Goal: Information Seeking & Learning: Learn about a topic

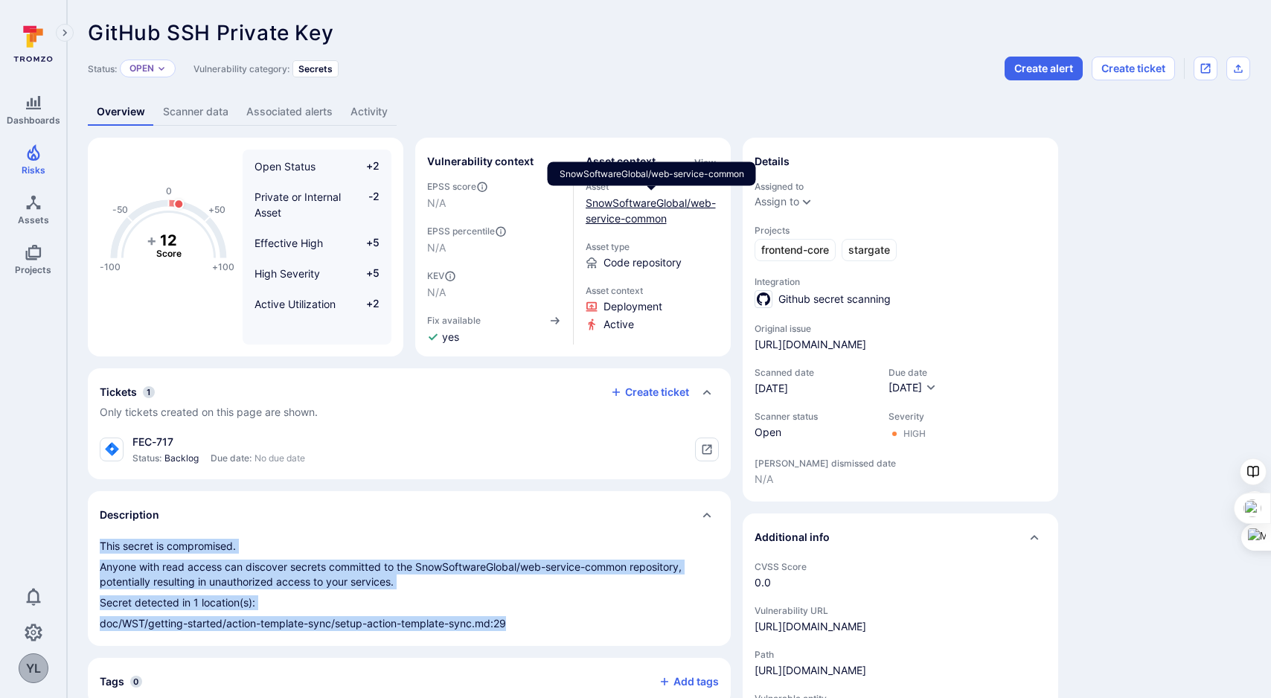
click at [632, 221] on link "SnowSoftwareGlobal/web-service-common" at bounding box center [651, 210] width 130 height 28
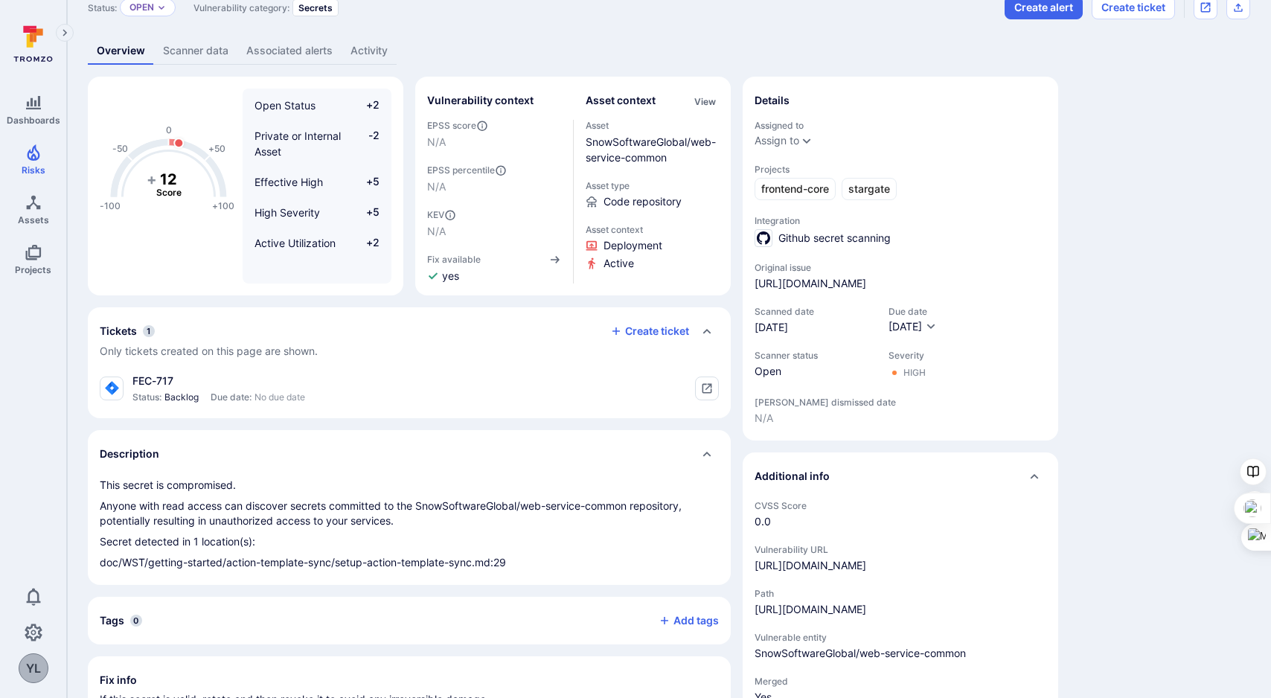
scroll to position [64, 0]
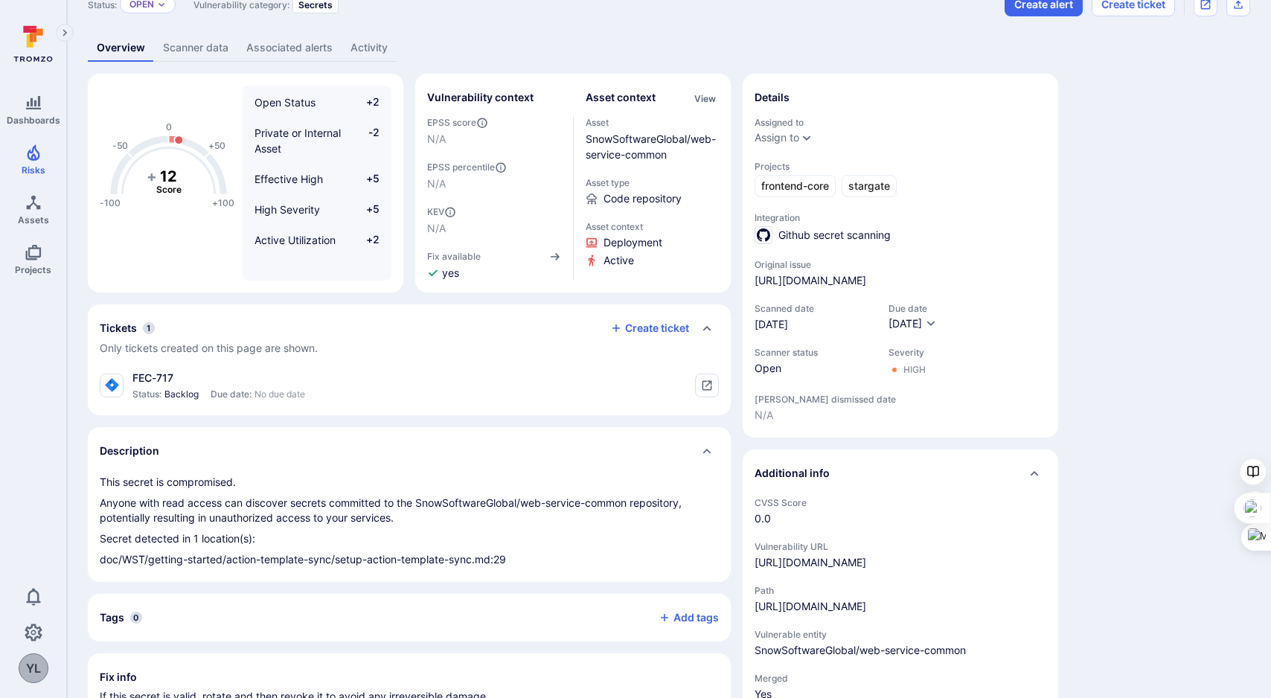
click at [285, 559] on p "doc/WST/getting-started/action-template-sync/setup-action-template-sync.md:29" at bounding box center [409, 559] width 619 height 15
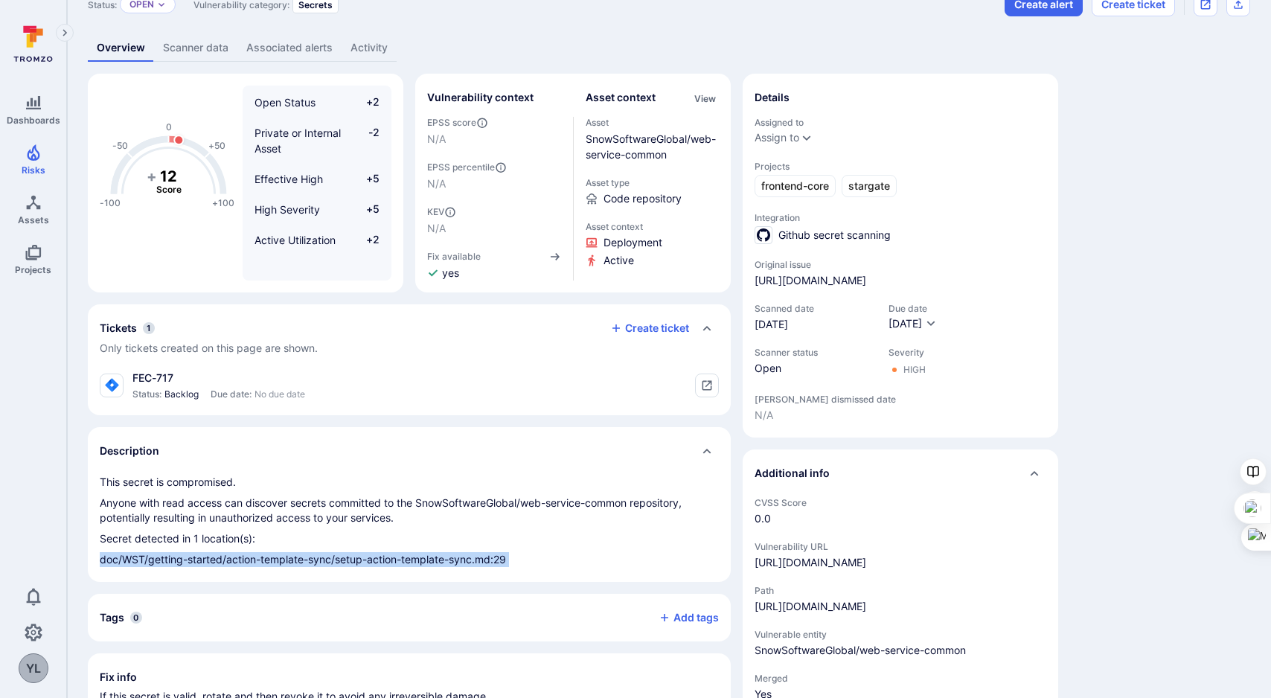
click at [285, 559] on p "doc/WST/getting-started/action-template-sync/setup-action-template-sync.md:29" at bounding box center [409, 559] width 619 height 15
click at [372, 576] on div "This secret is compromised. Anyone with read access can discover secrets commit…" at bounding box center [409, 528] width 643 height 107
drag, startPoint x: 477, startPoint y: 563, endPoint x: 99, endPoint y: 559, distance: 378.0
click at [100, 559] on p "doc/WST/getting-started/action-template-sync/setup-action-template-sync.md:29" at bounding box center [409, 559] width 619 height 15
copy p "doc/WST/getting-started/action-template-sync/setup-action-template-sync"
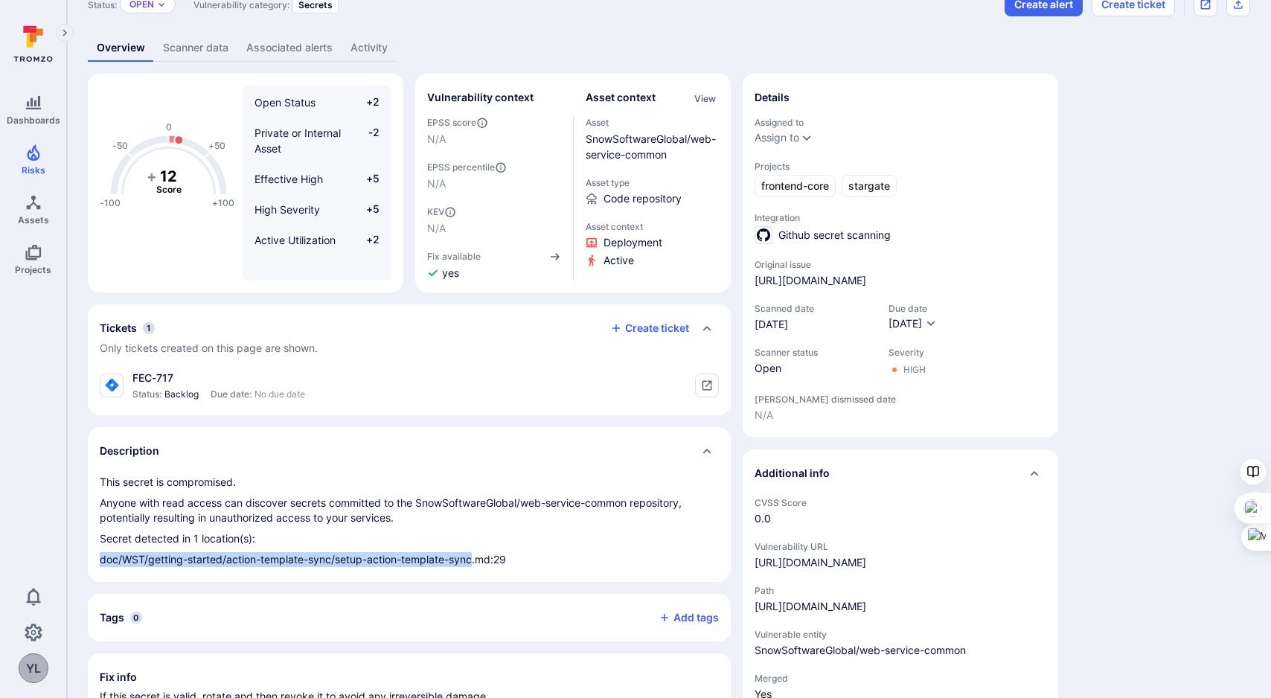
click at [237, 561] on p "doc/WST/getting-started/action-template-sync/setup-action-template-sync.md:29" at bounding box center [409, 559] width 619 height 15
drag, startPoint x: 228, startPoint y: 561, endPoint x: 285, endPoint y: 564, distance: 57.4
click at [285, 564] on p "doc/WST/getting-started/action-template-sync/setup-action-template-sync.md:29" at bounding box center [409, 559] width 619 height 15
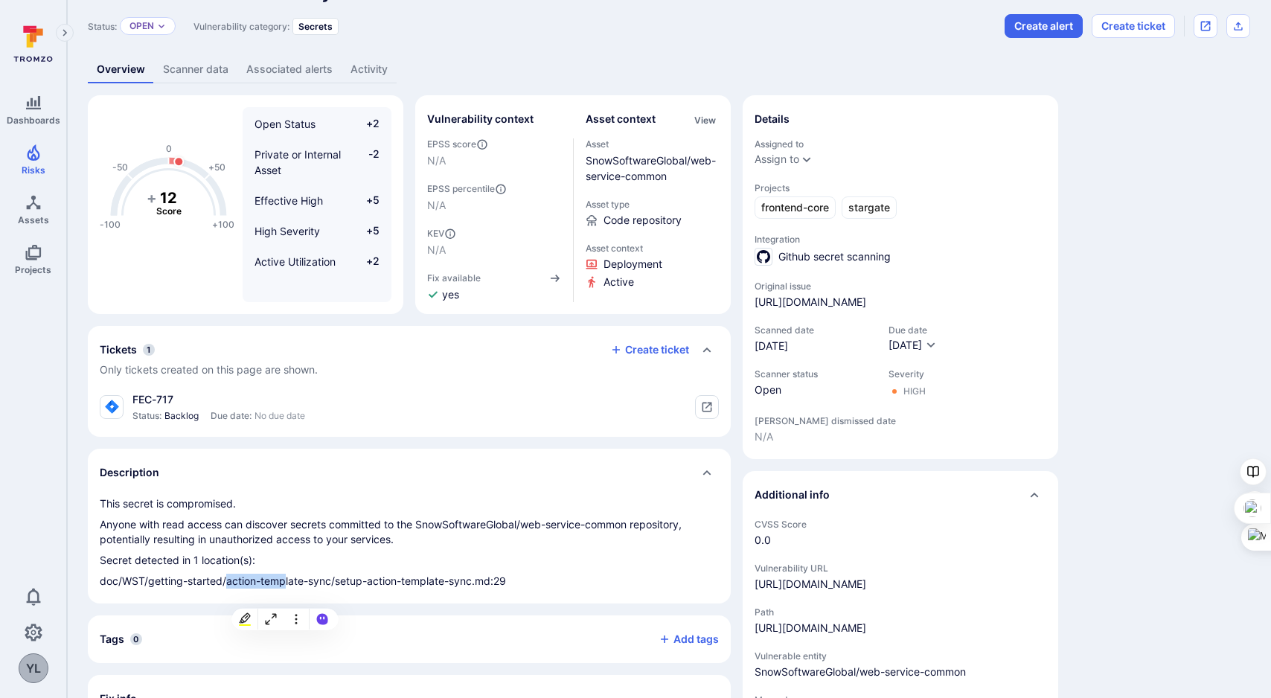
scroll to position [48, 0]
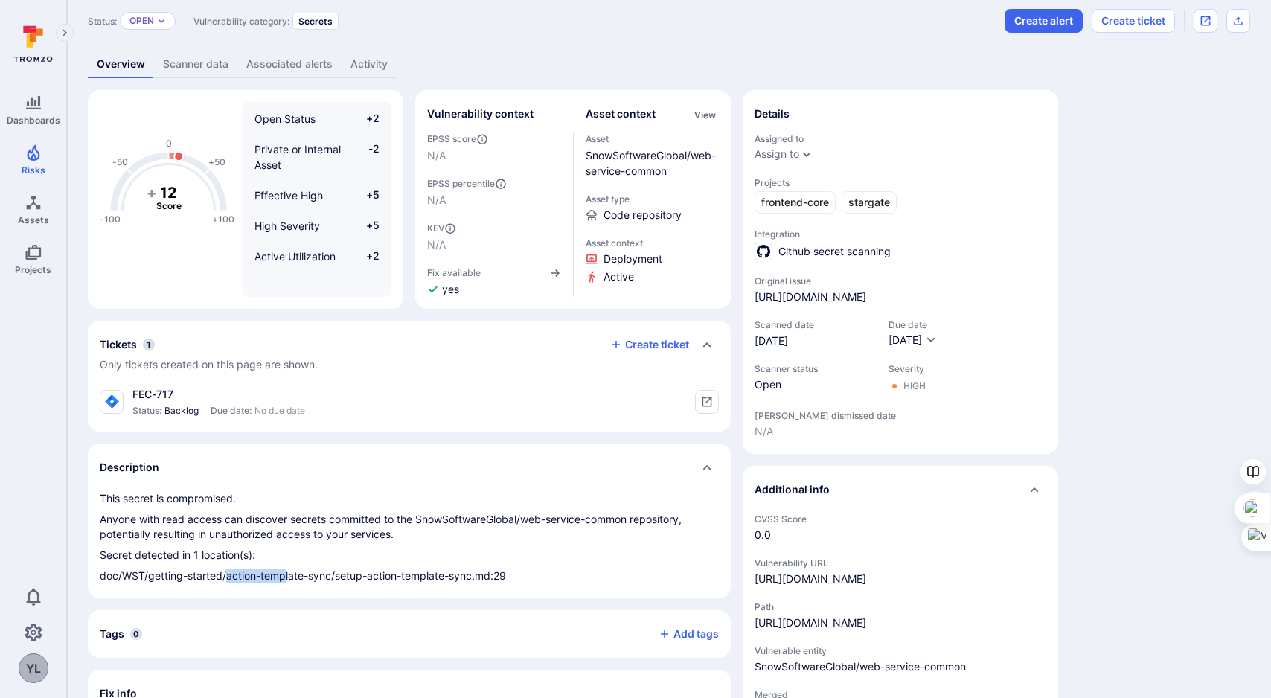
click at [203, 62] on link "Scanner data" at bounding box center [195, 65] width 83 height 28
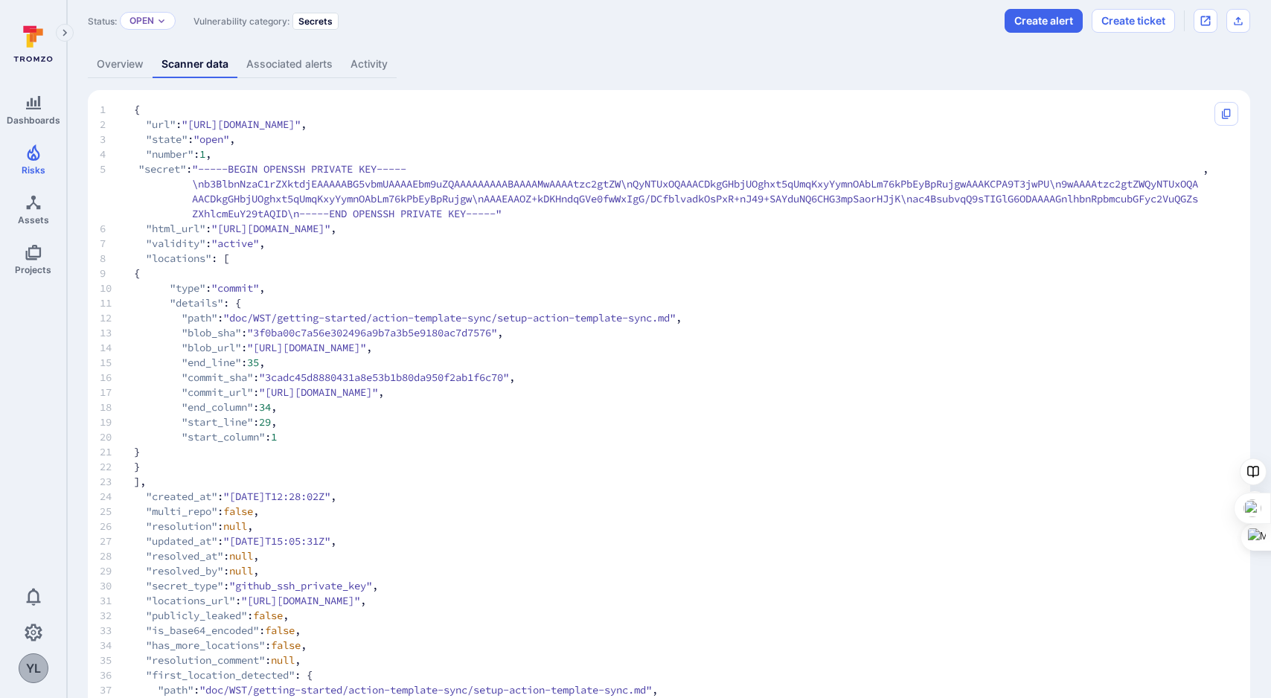
click at [274, 65] on link "Associated alerts" at bounding box center [289, 65] width 104 height 28
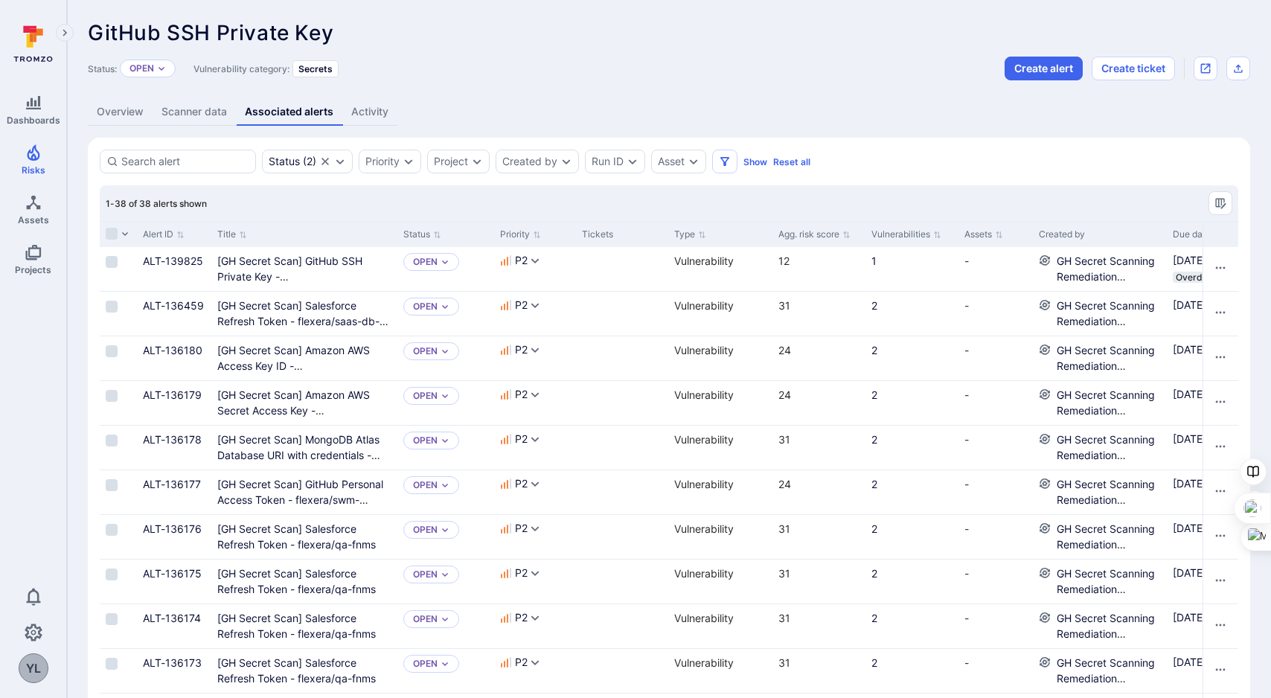
click at [371, 111] on link "Activity" at bounding box center [369, 112] width 55 height 28
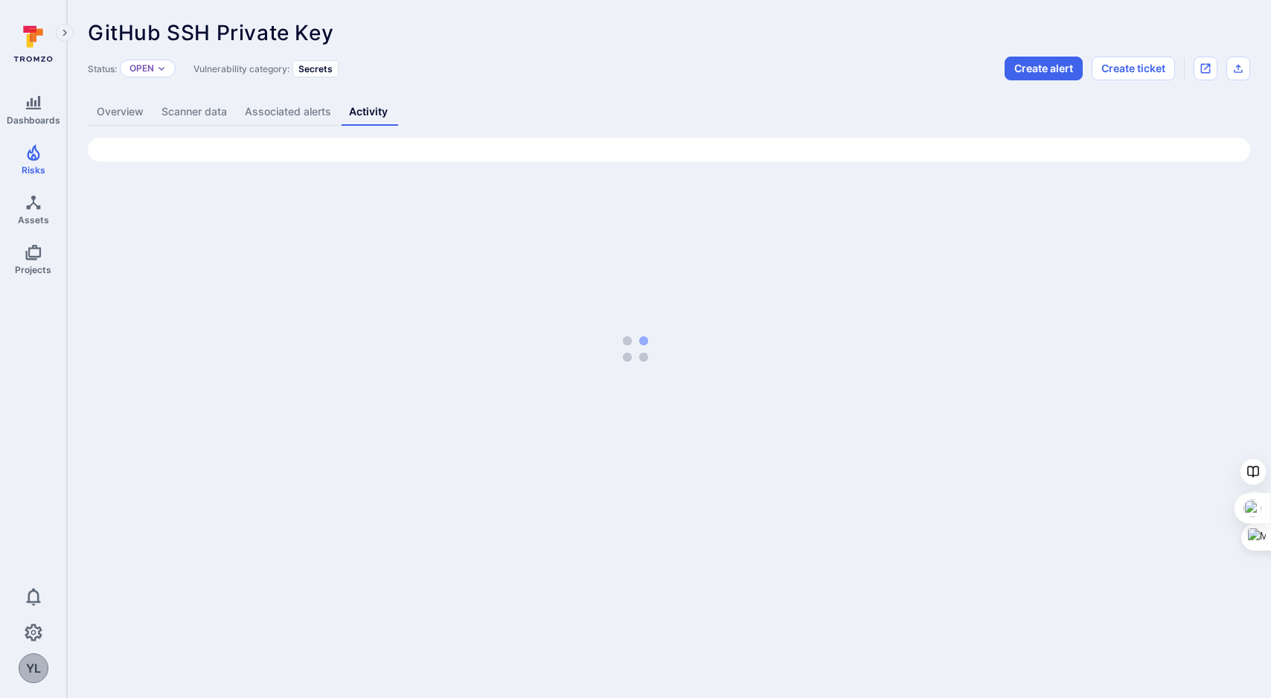
click at [132, 119] on link "Overview" at bounding box center [120, 112] width 65 height 28
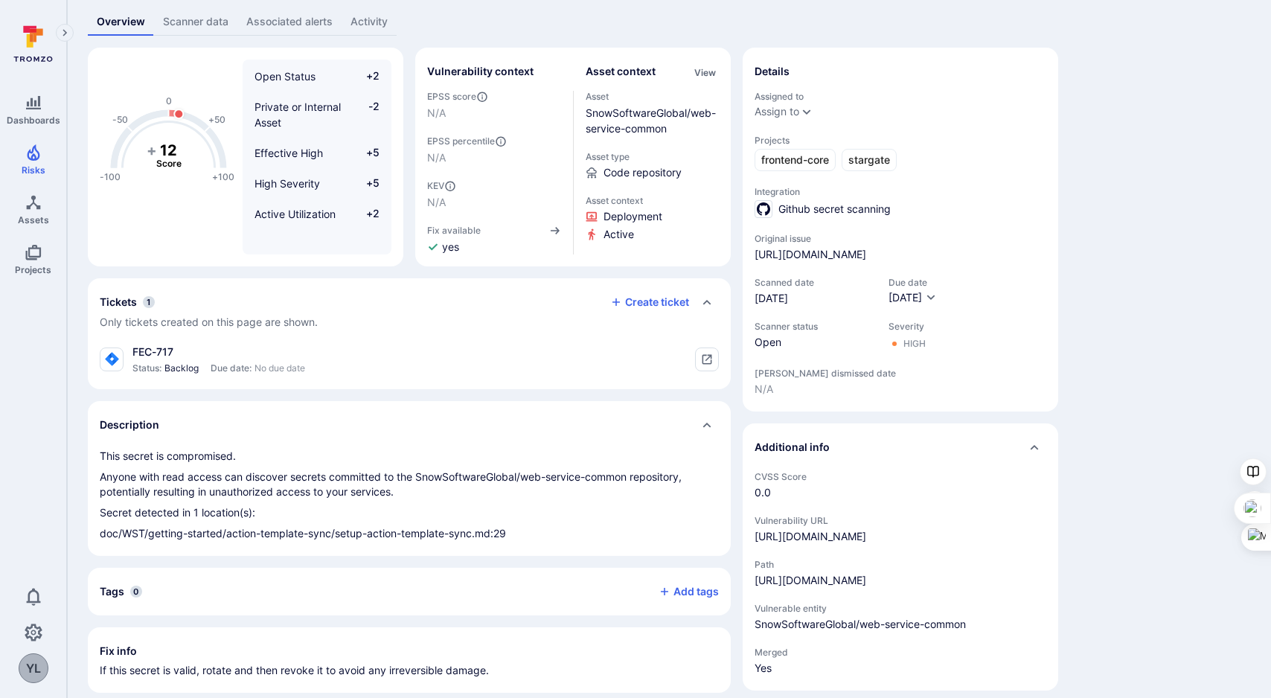
scroll to position [97, 0]
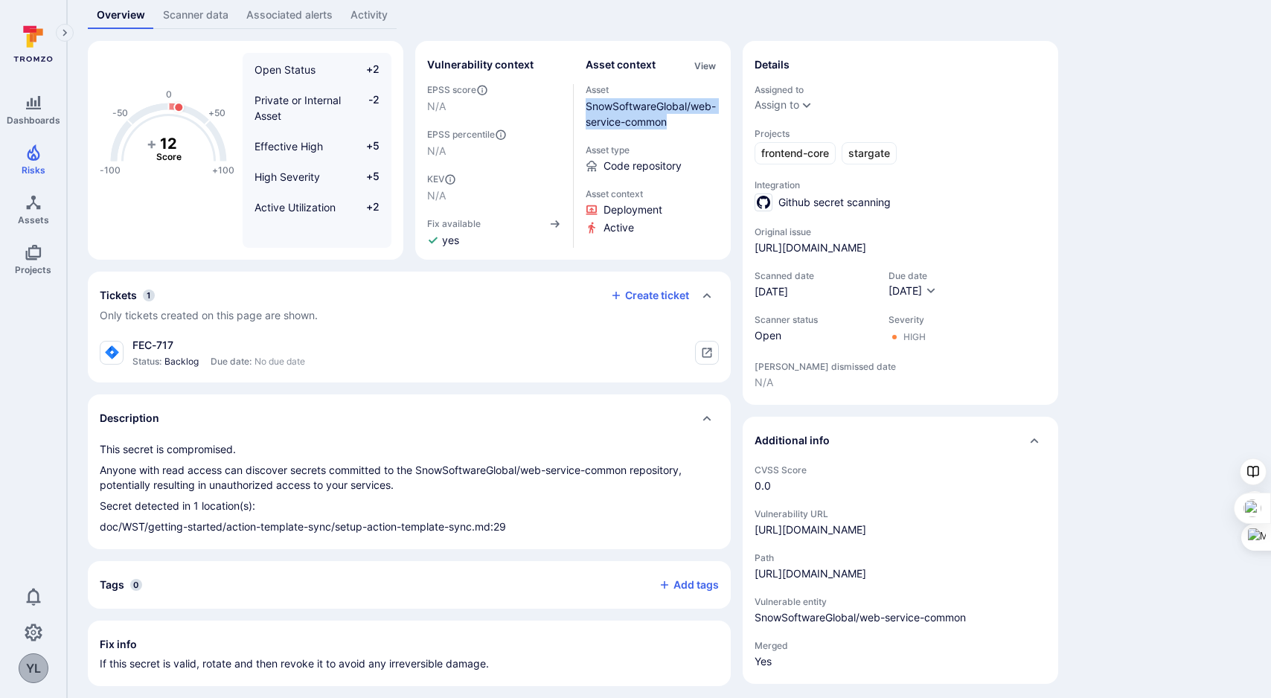
drag, startPoint x: 679, startPoint y: 129, endPoint x: 584, endPoint y: 103, distance: 98.9
click at [584, 103] on div "Vulnerability context EPSS score N/A EPSS percentile N/A KEV N/A Fix available …" at bounding box center [573, 150] width 292 height 195
copy link "SnowSoftwareGlobal/web-service-common"
drag, startPoint x: 493, startPoint y: 528, endPoint x: 334, endPoint y: 528, distance: 158.5
click at [334, 528] on p "doc/WST/getting-started/action-template-sync/setup-action-template-sync.md:29" at bounding box center [409, 526] width 619 height 15
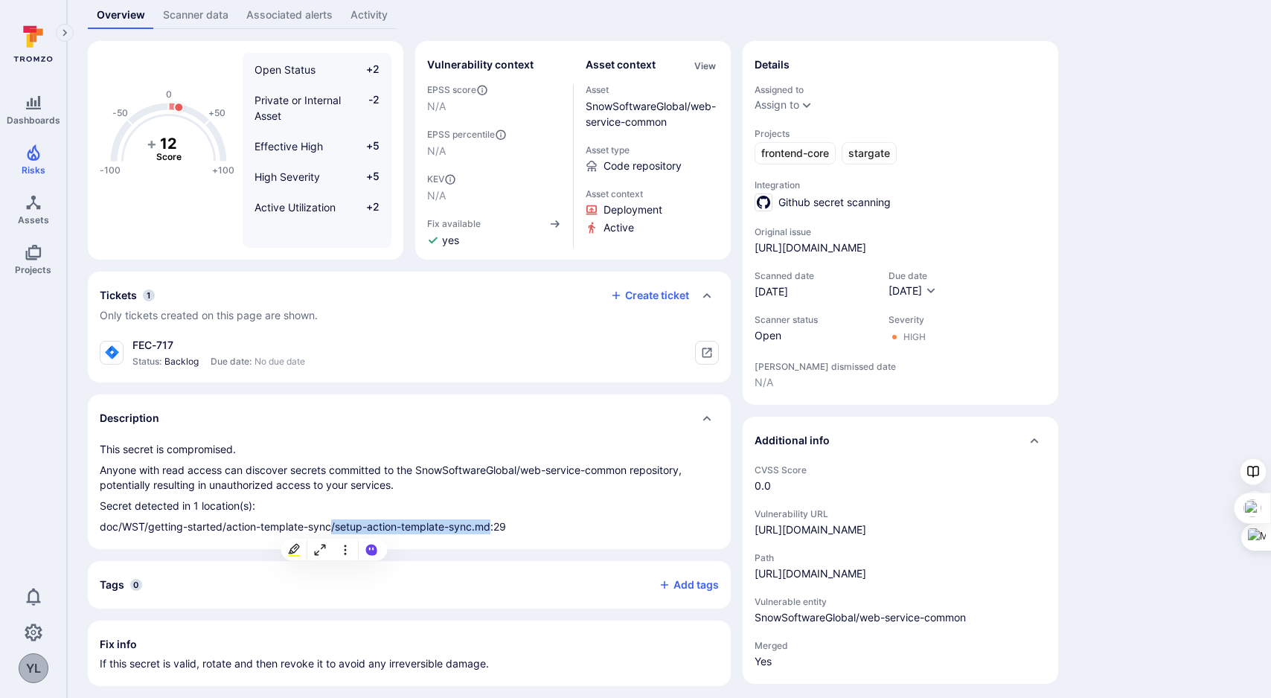
copy p "/setup-action-template-sync.md"
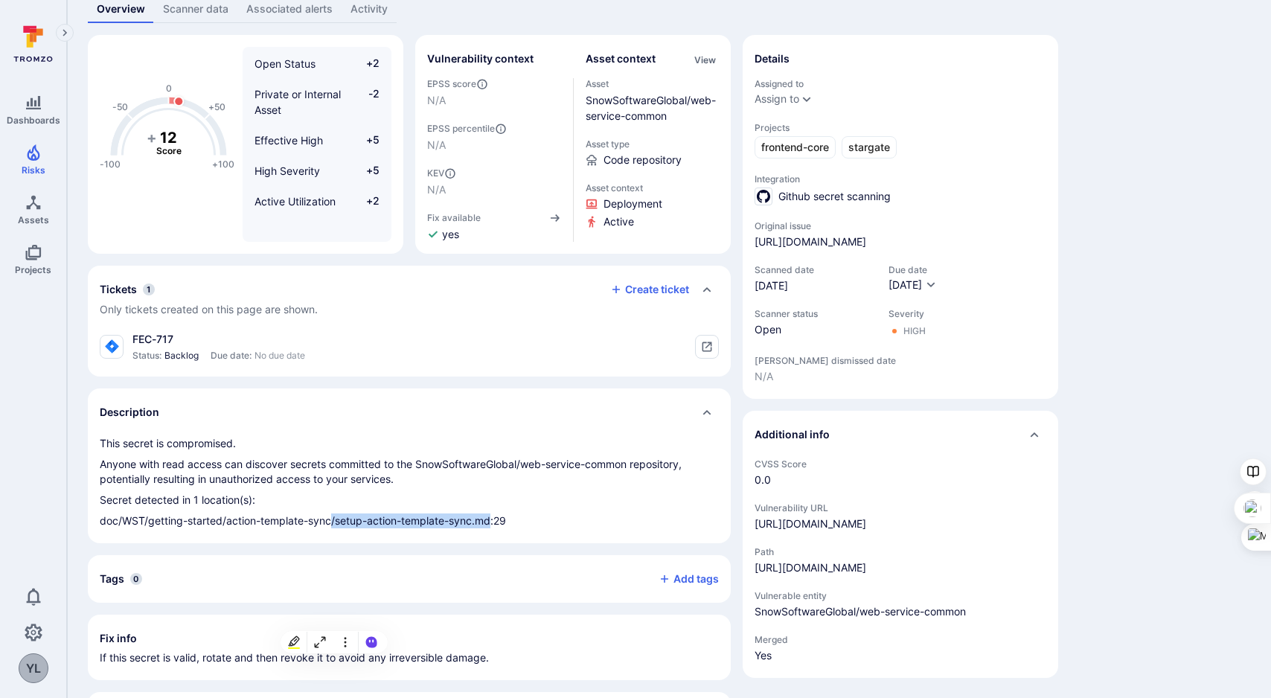
scroll to position [0, 0]
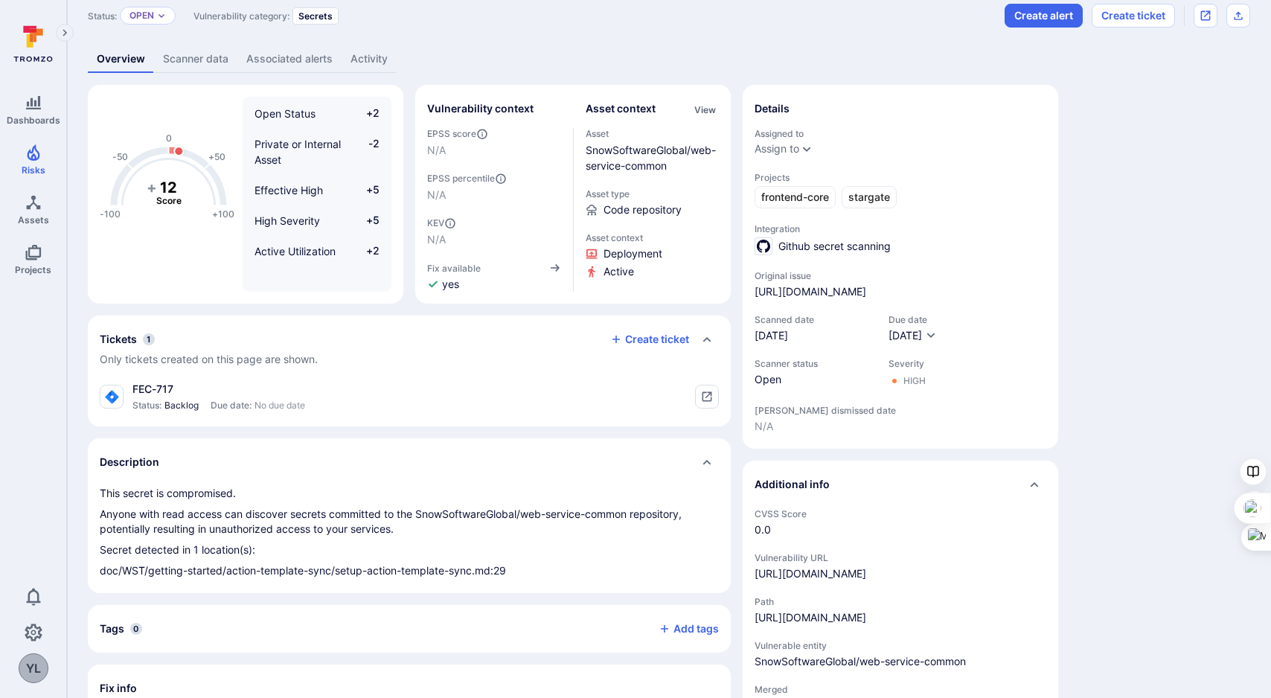
scroll to position [57, 0]
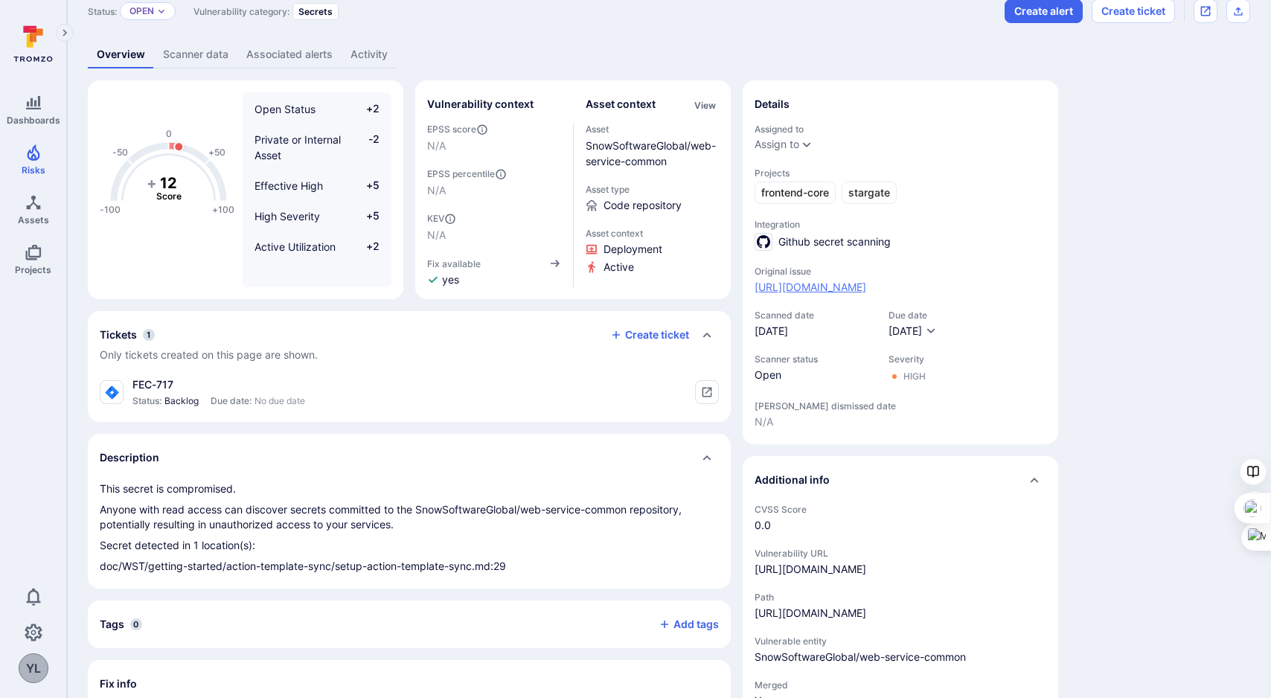
click at [866, 295] on link "[URL][DOMAIN_NAME]" at bounding box center [811, 287] width 112 height 15
